Goal: Task Accomplishment & Management: Manage account settings

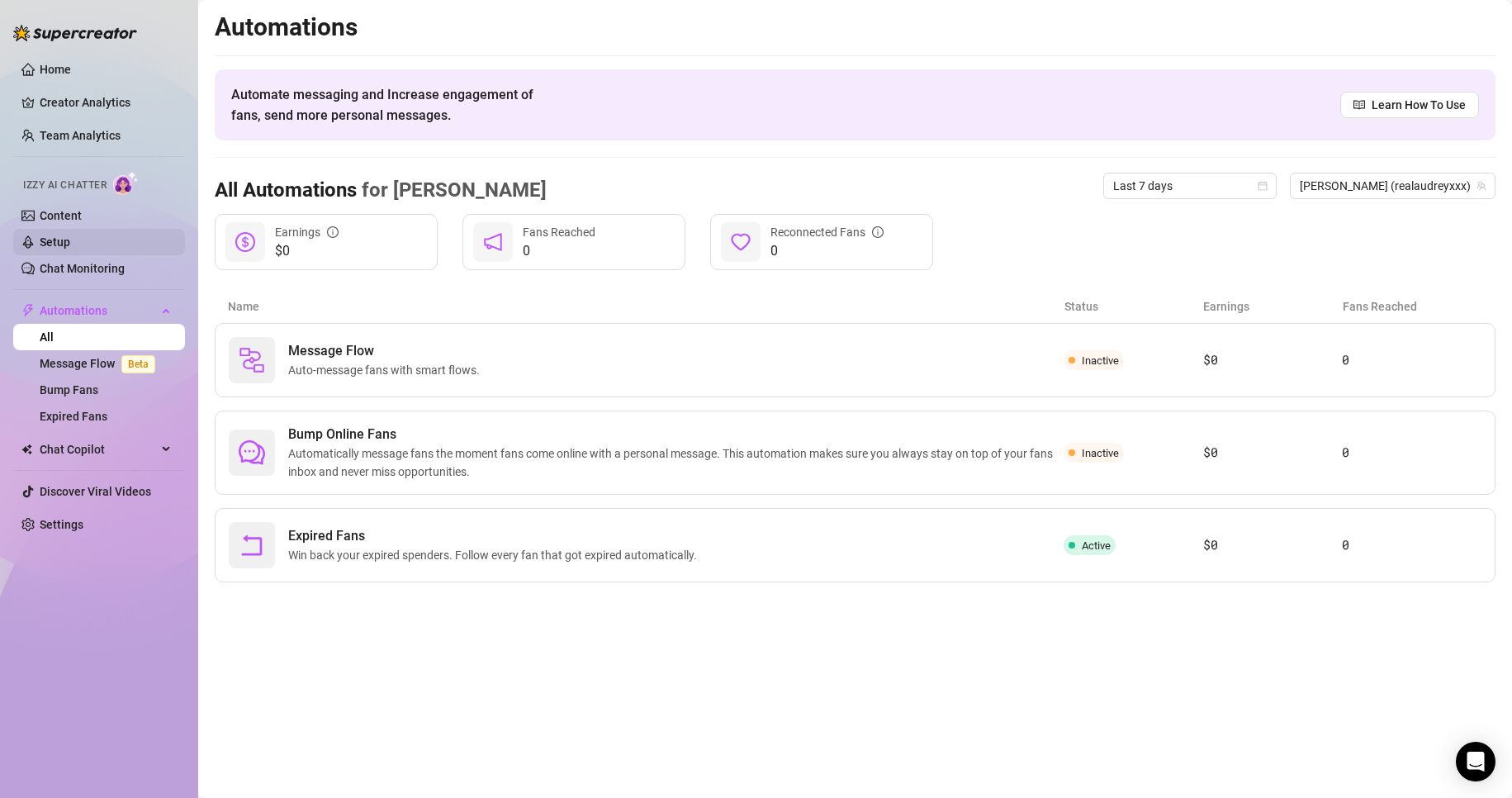
click at [53, 244] on link "Setup" at bounding box center [54, 241] width 30 height 13
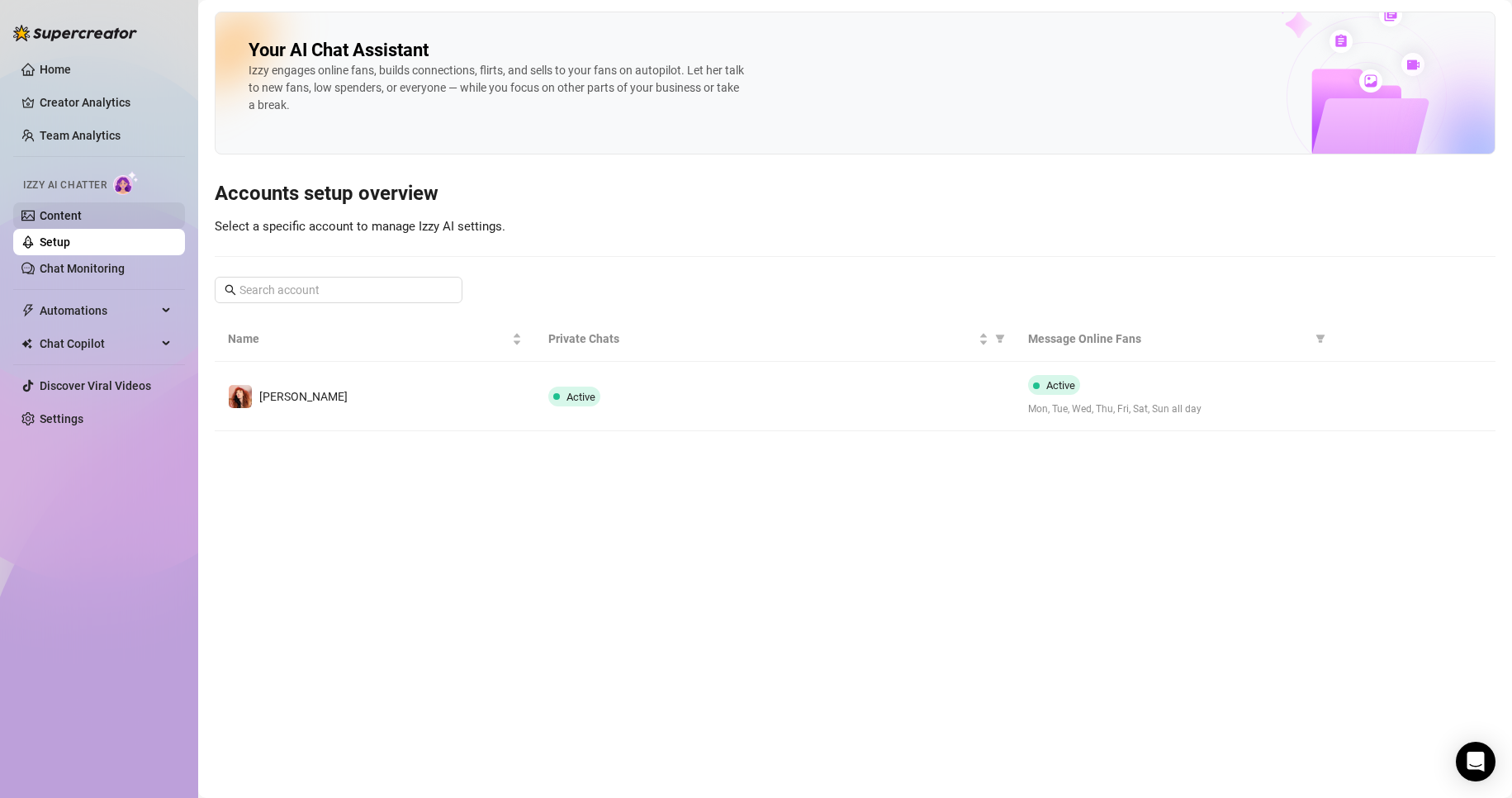
click at [53, 216] on link "Content" at bounding box center [60, 215] width 42 height 13
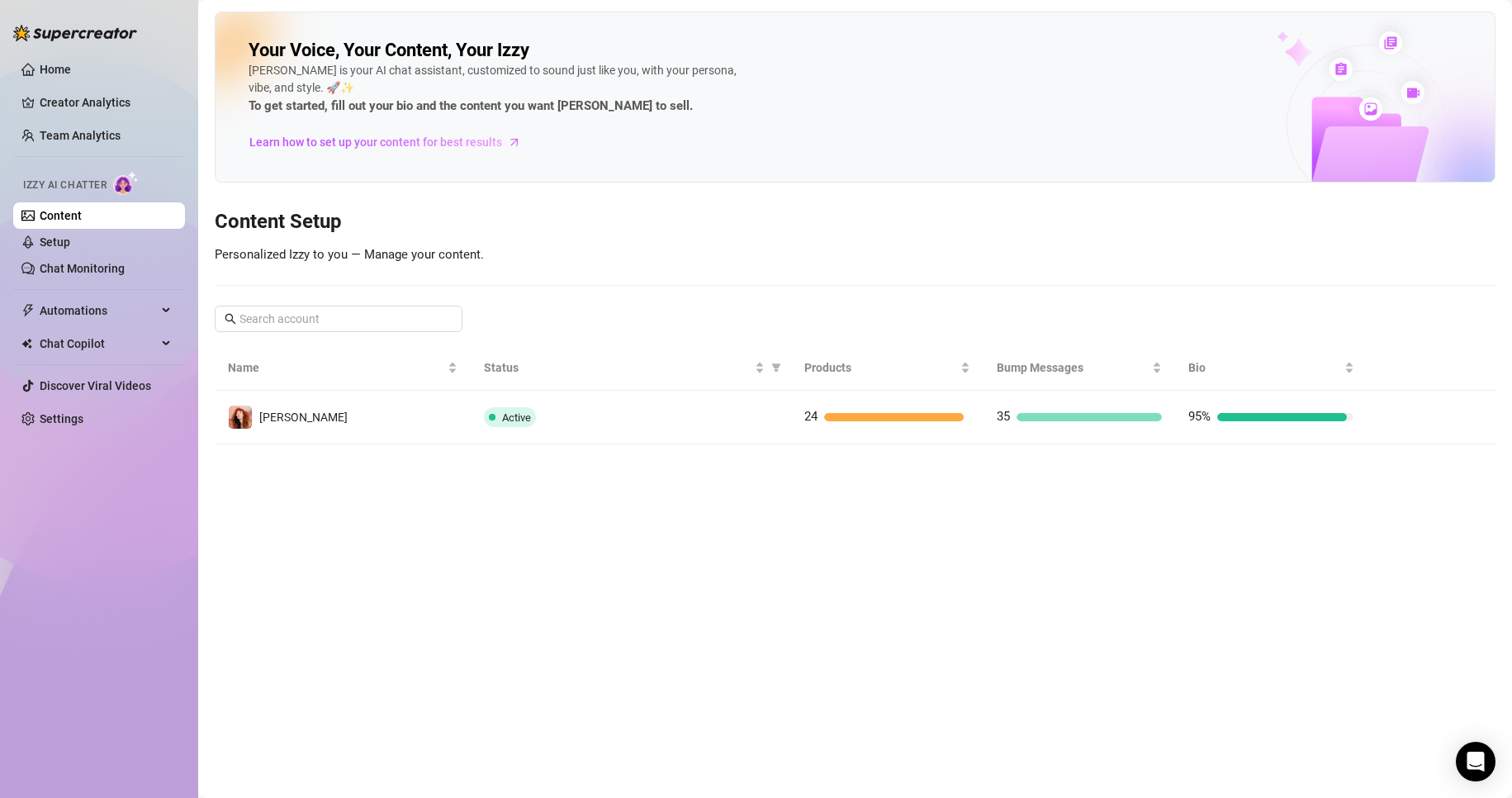
click at [305, 424] on td "[PERSON_NAME]" at bounding box center [342, 418] width 256 height 53
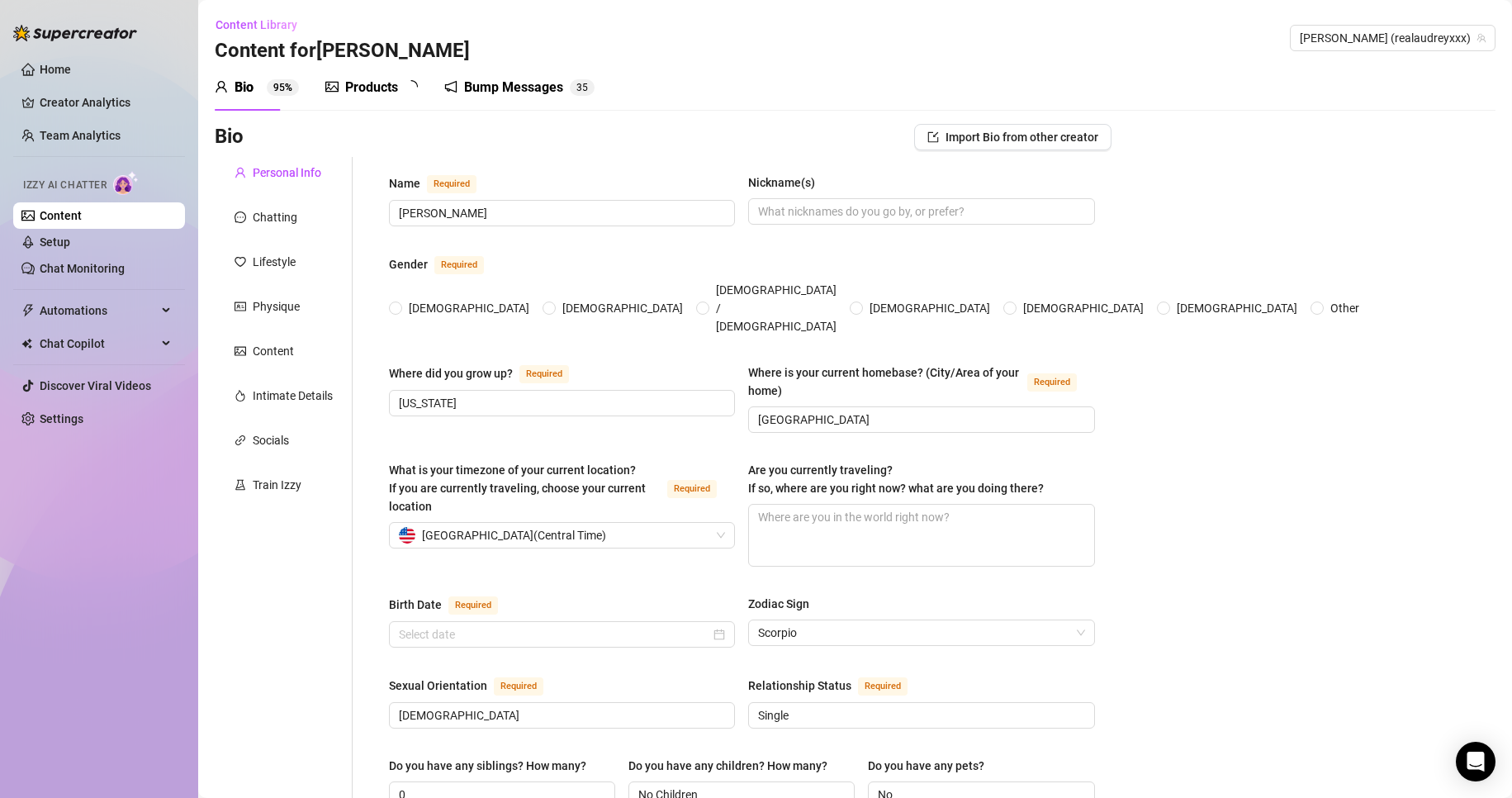
radio input "true"
type input "[DATE]"
click at [340, 89] on div "Products 2 4" at bounding box center [377, 87] width 104 height 20
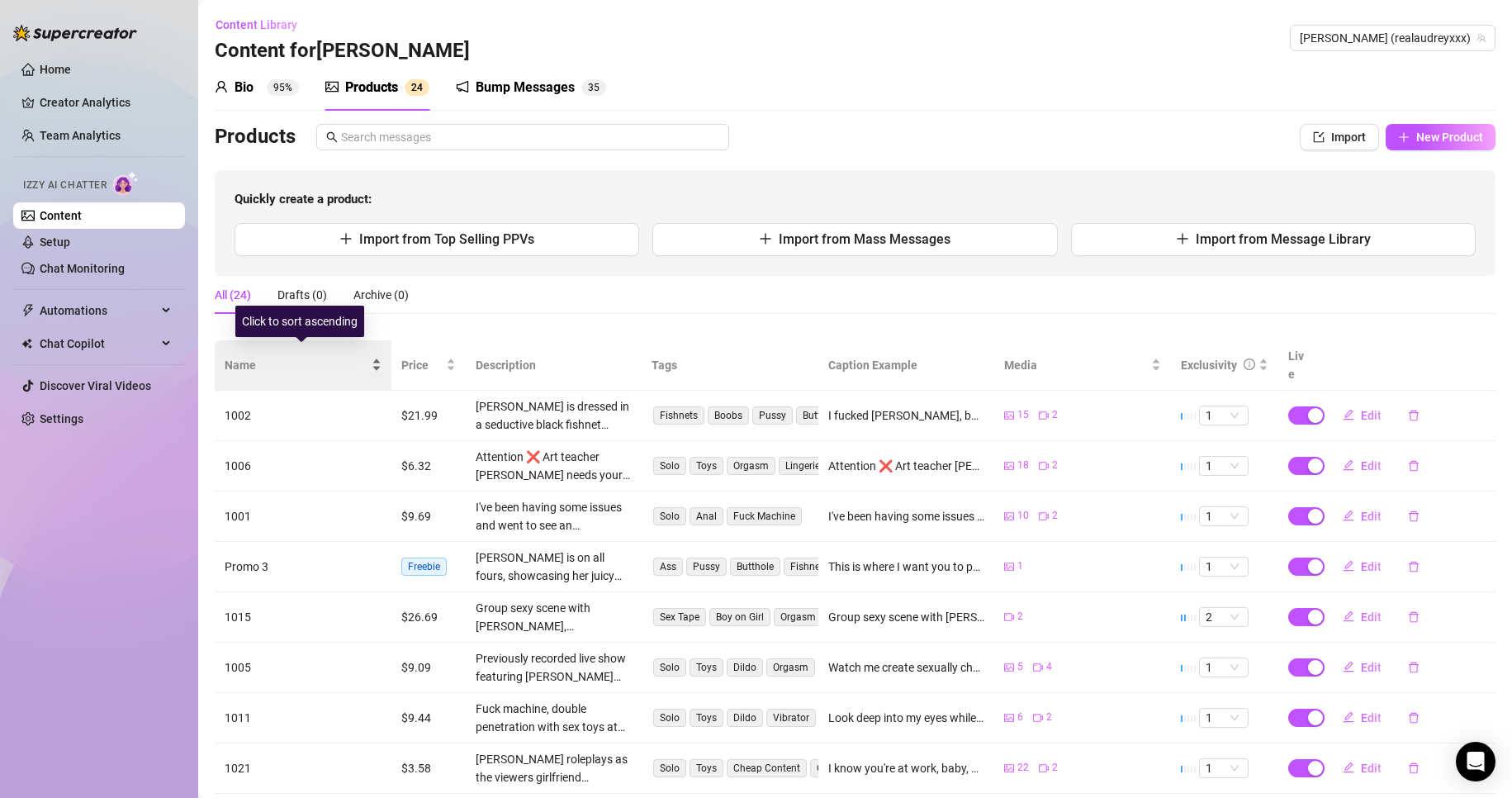
click at [381, 361] on div "Name" at bounding box center [303, 364] width 157 height 18
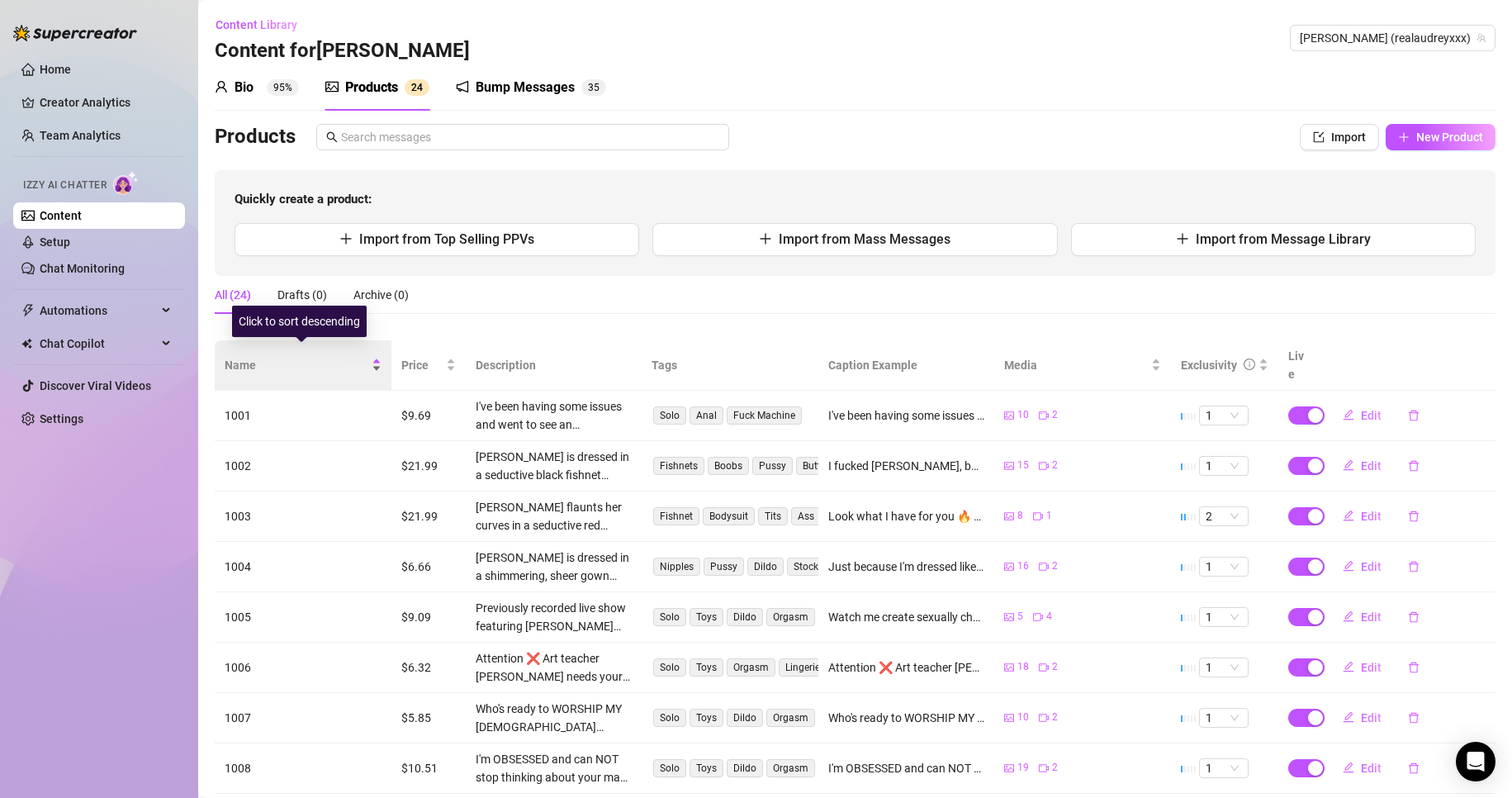
click at [381, 361] on div "Name" at bounding box center [303, 364] width 157 height 18
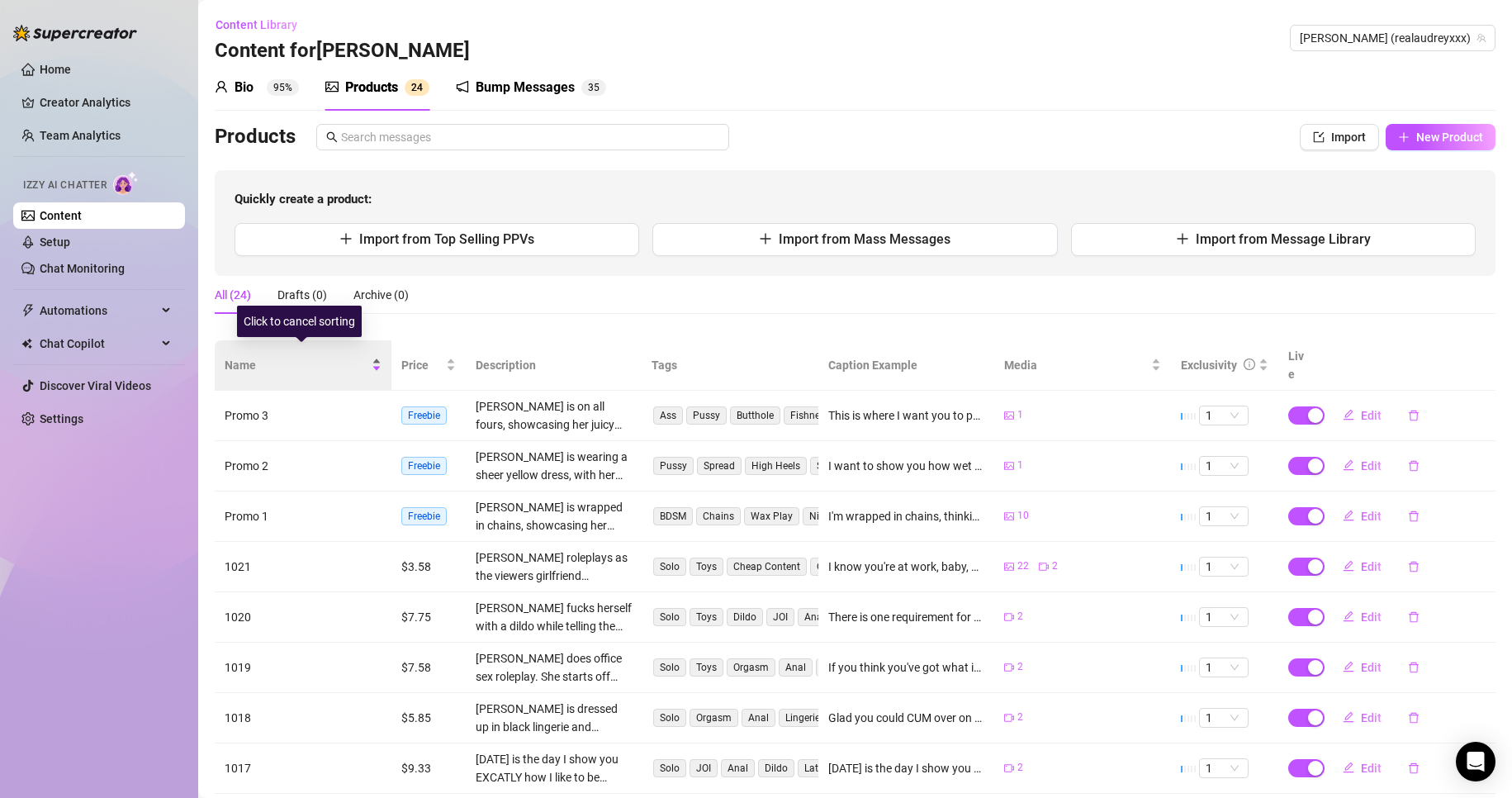
click at [381, 361] on div "Name" at bounding box center [303, 364] width 157 height 18
